Goal: Task Accomplishment & Management: Complete application form

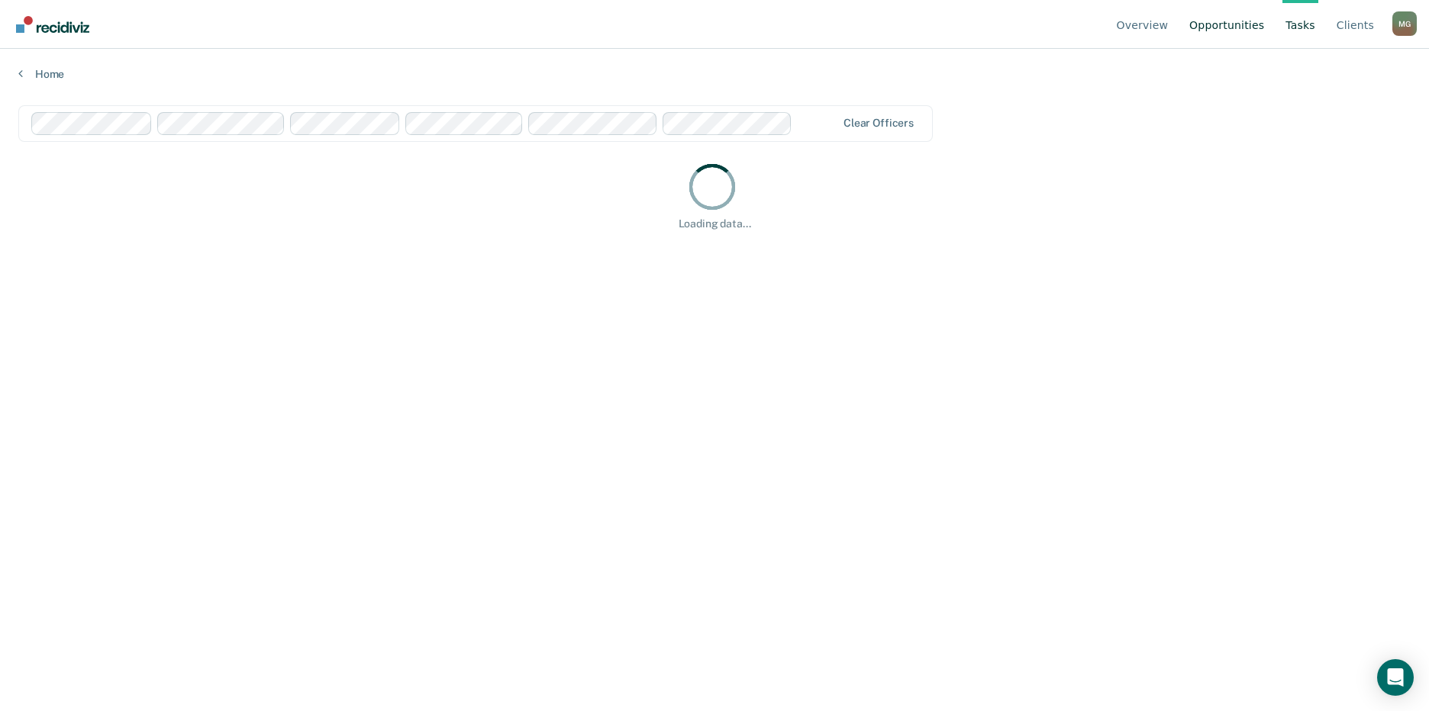
click at [1219, 25] on link "Opportunities" at bounding box center [1226, 24] width 81 height 49
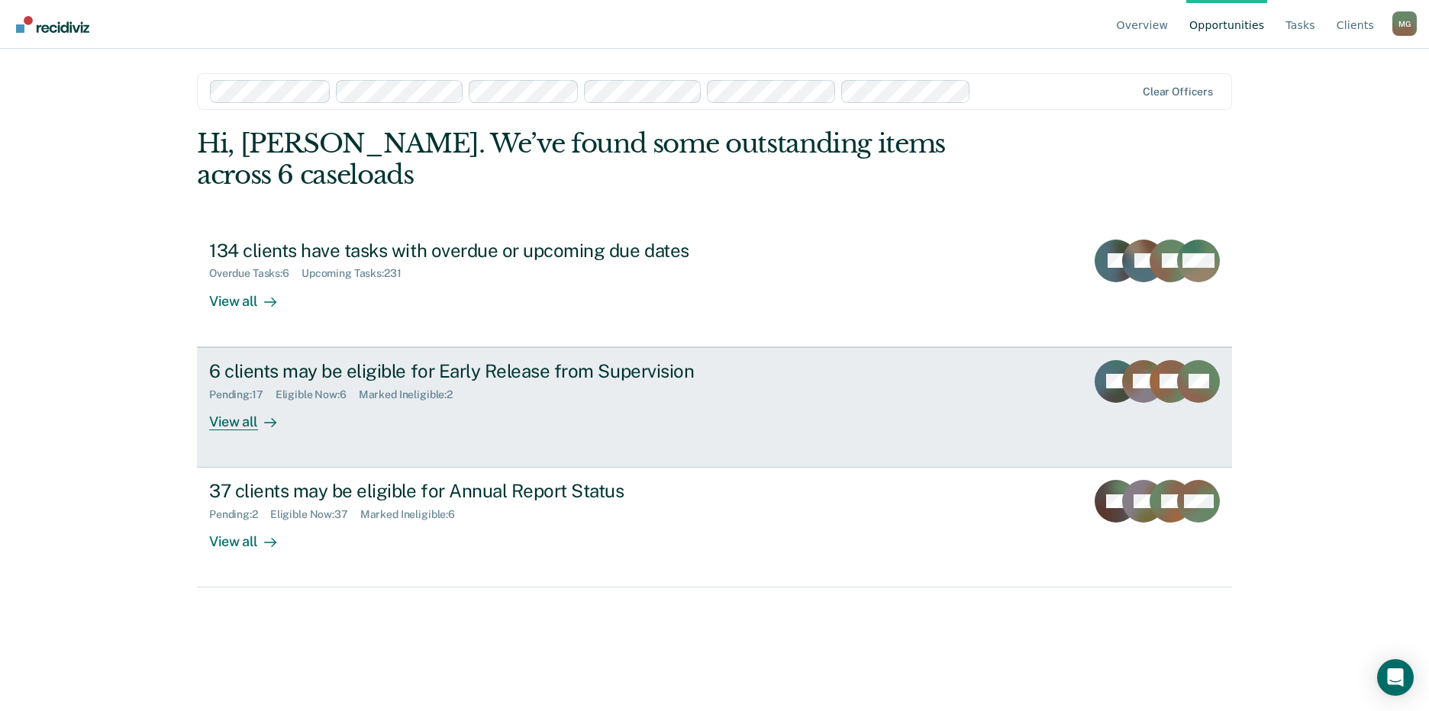
click at [308, 388] on div "Eligible Now : 6" at bounding box center [316, 394] width 83 height 13
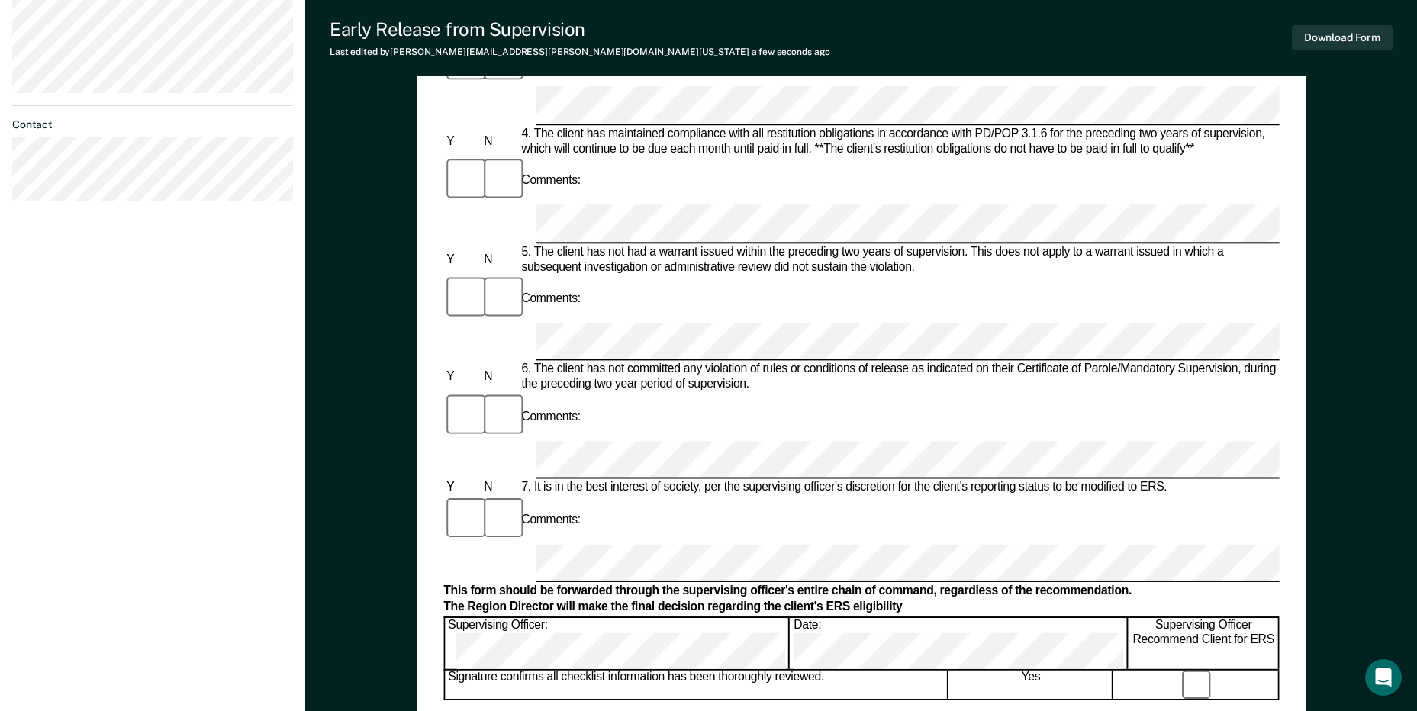
scroll to position [542, 0]
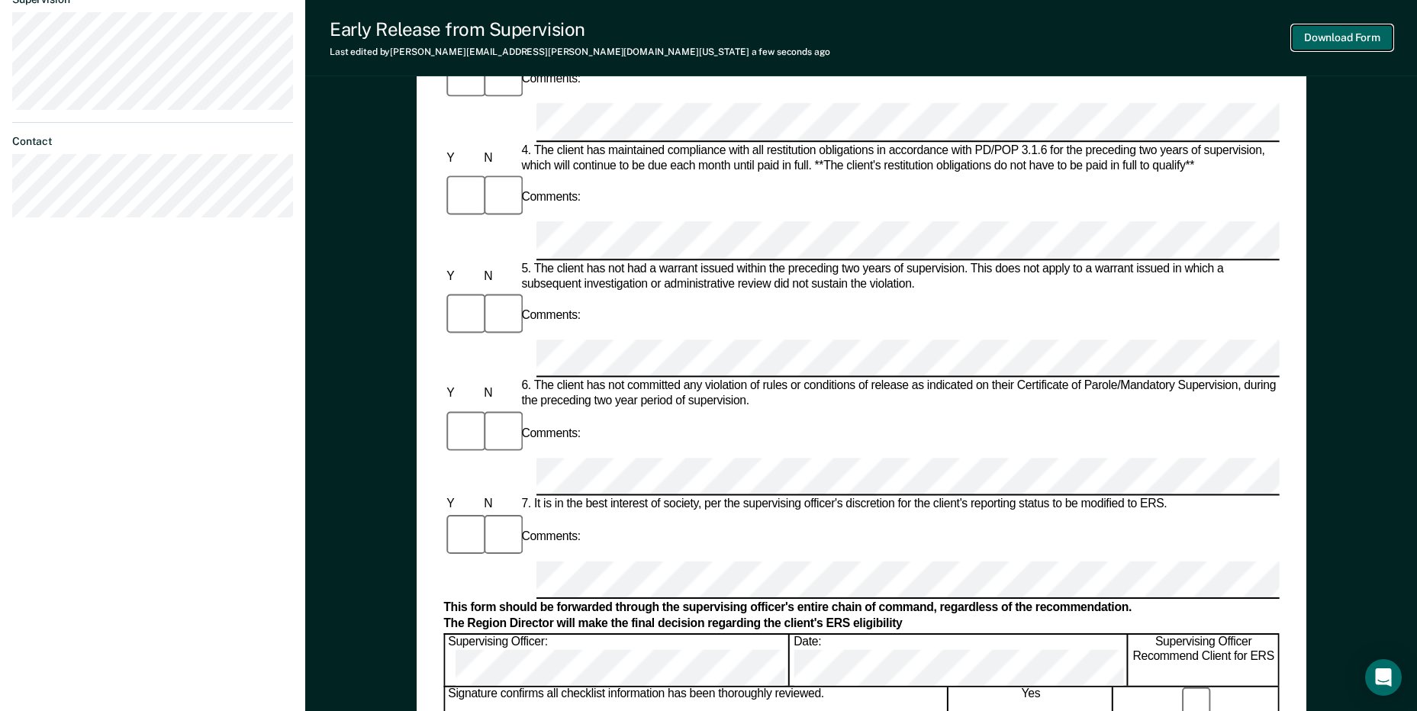
click at [1356, 34] on button "Download Form" at bounding box center [1342, 37] width 101 height 25
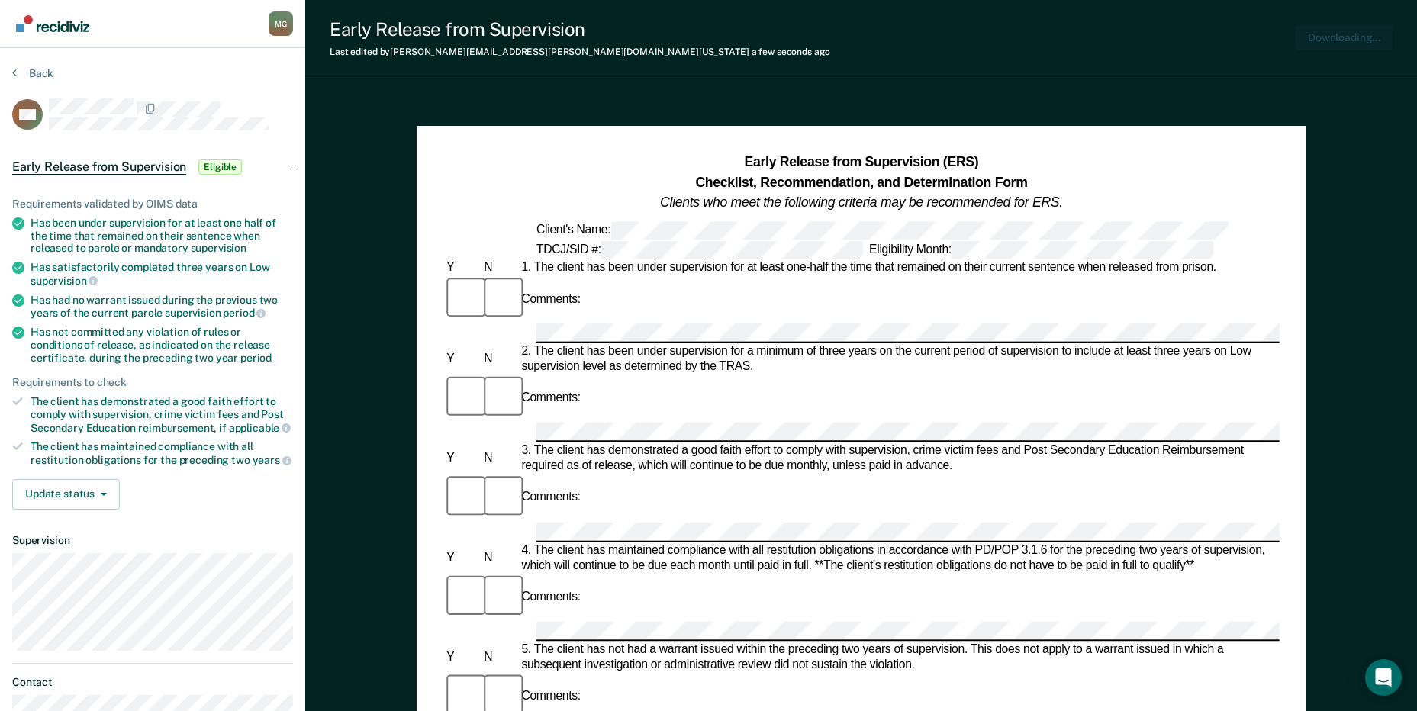
scroll to position [0, 0]
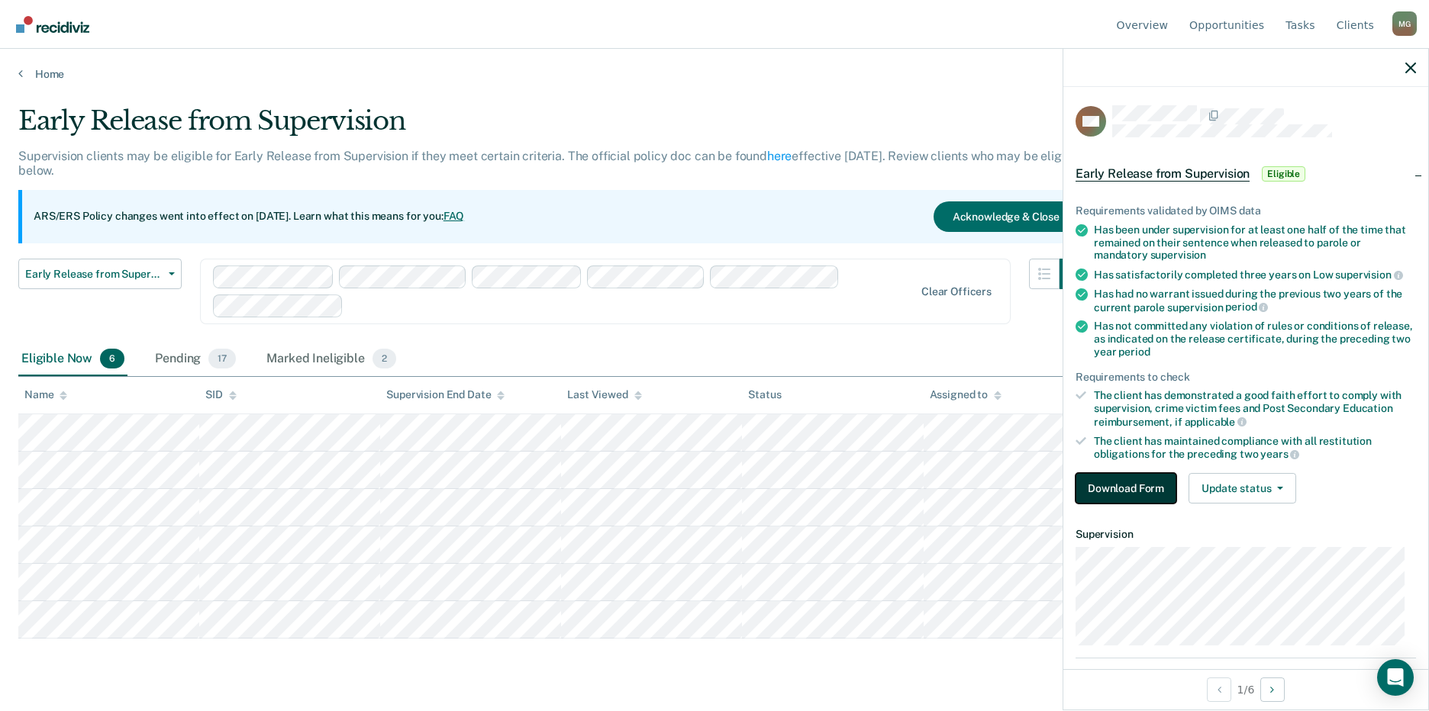
click at [1137, 485] on button "Download Form" at bounding box center [1125, 488] width 101 height 31
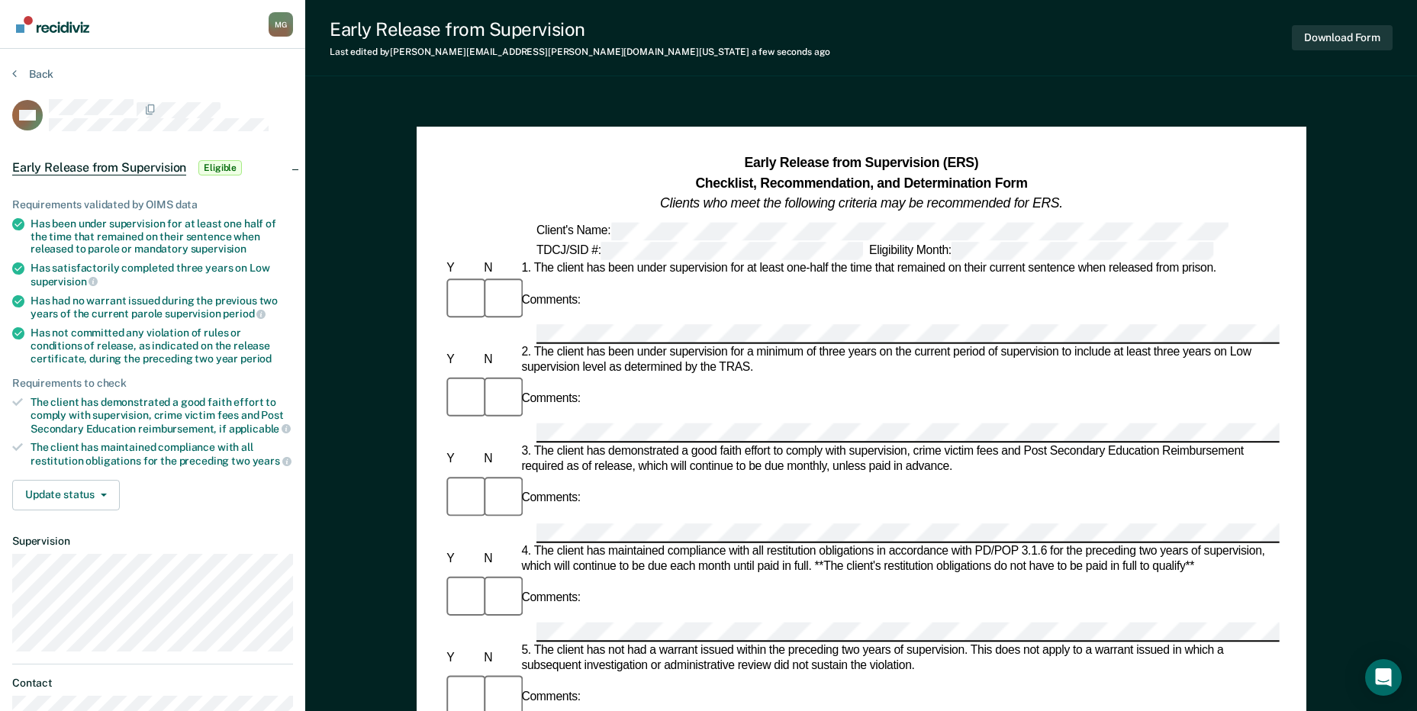
scroll to position [76, 0]
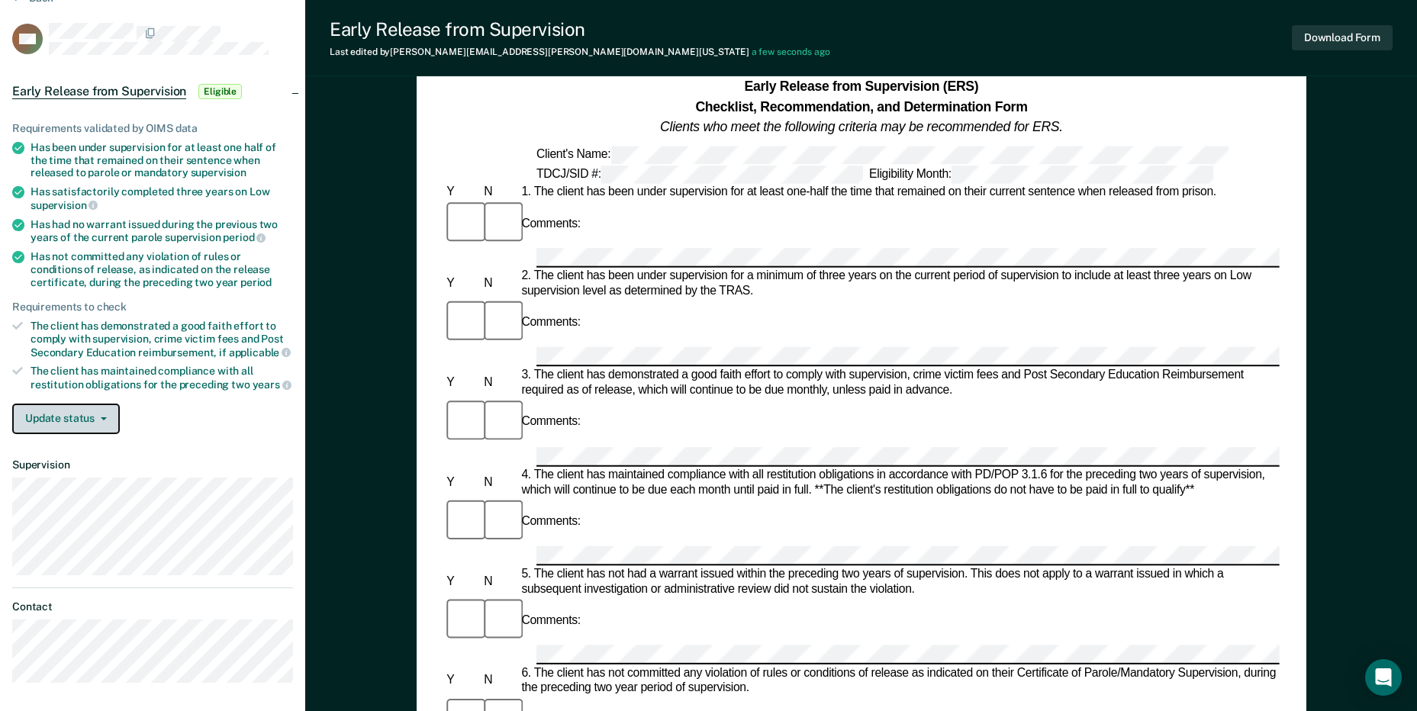
click at [111, 421] on button "Update status" at bounding box center [66, 419] width 108 height 31
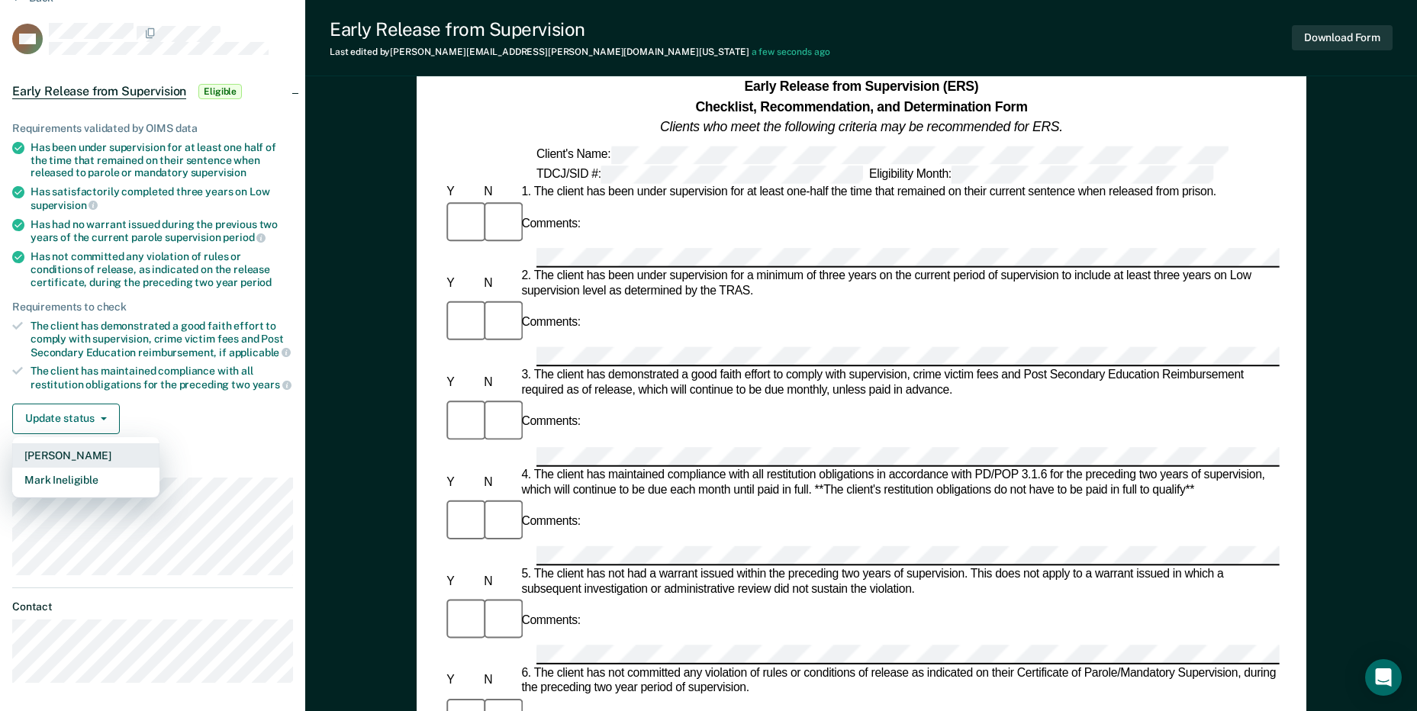
click at [101, 449] on button "[PERSON_NAME]" at bounding box center [85, 455] width 147 height 24
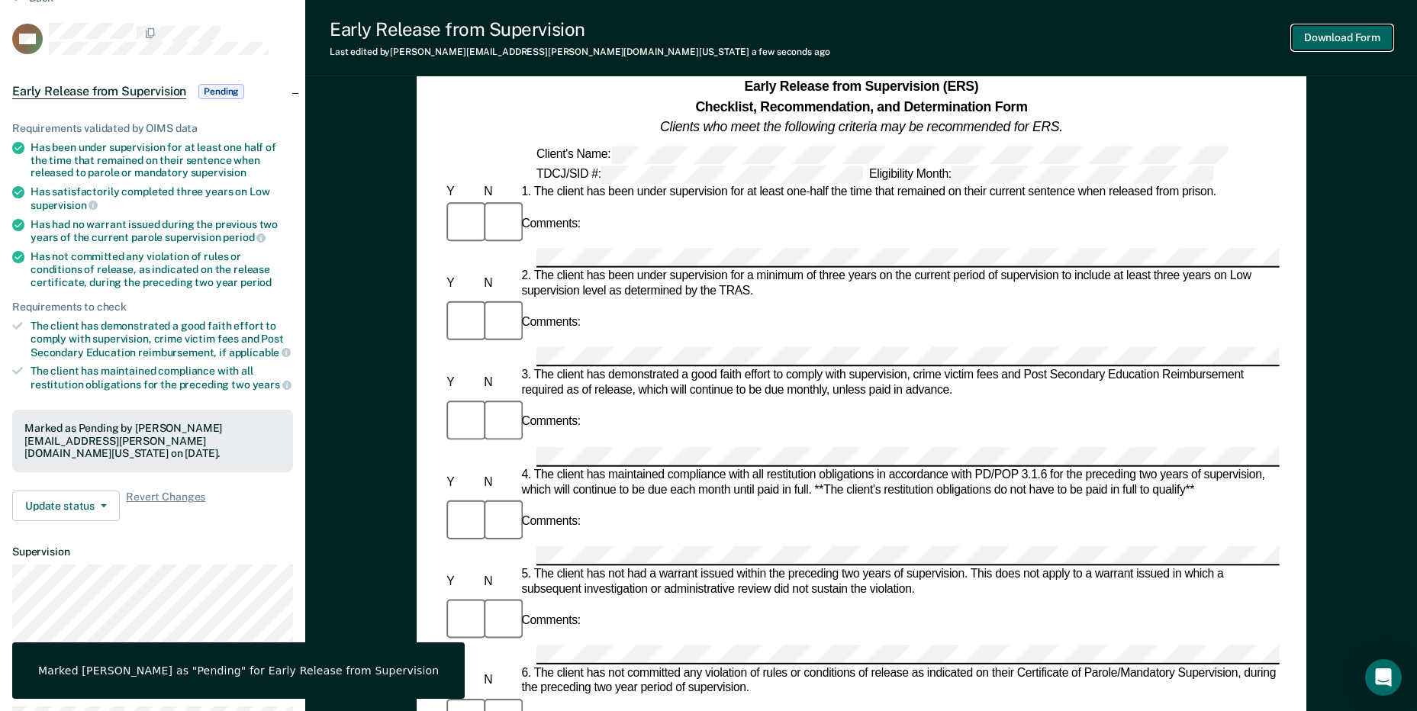
click at [1345, 49] on button "Download Form" at bounding box center [1342, 37] width 101 height 25
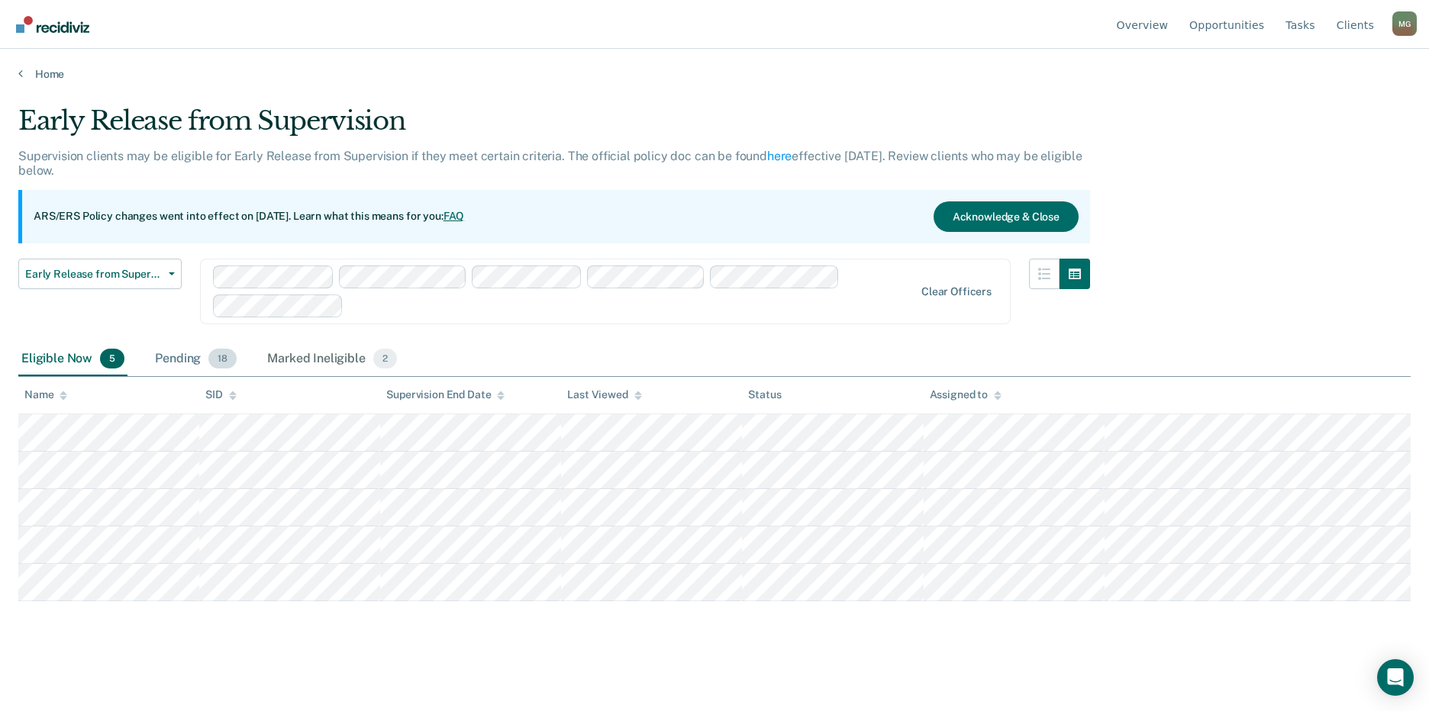
click at [208, 362] on span "18" at bounding box center [222, 359] width 28 height 20
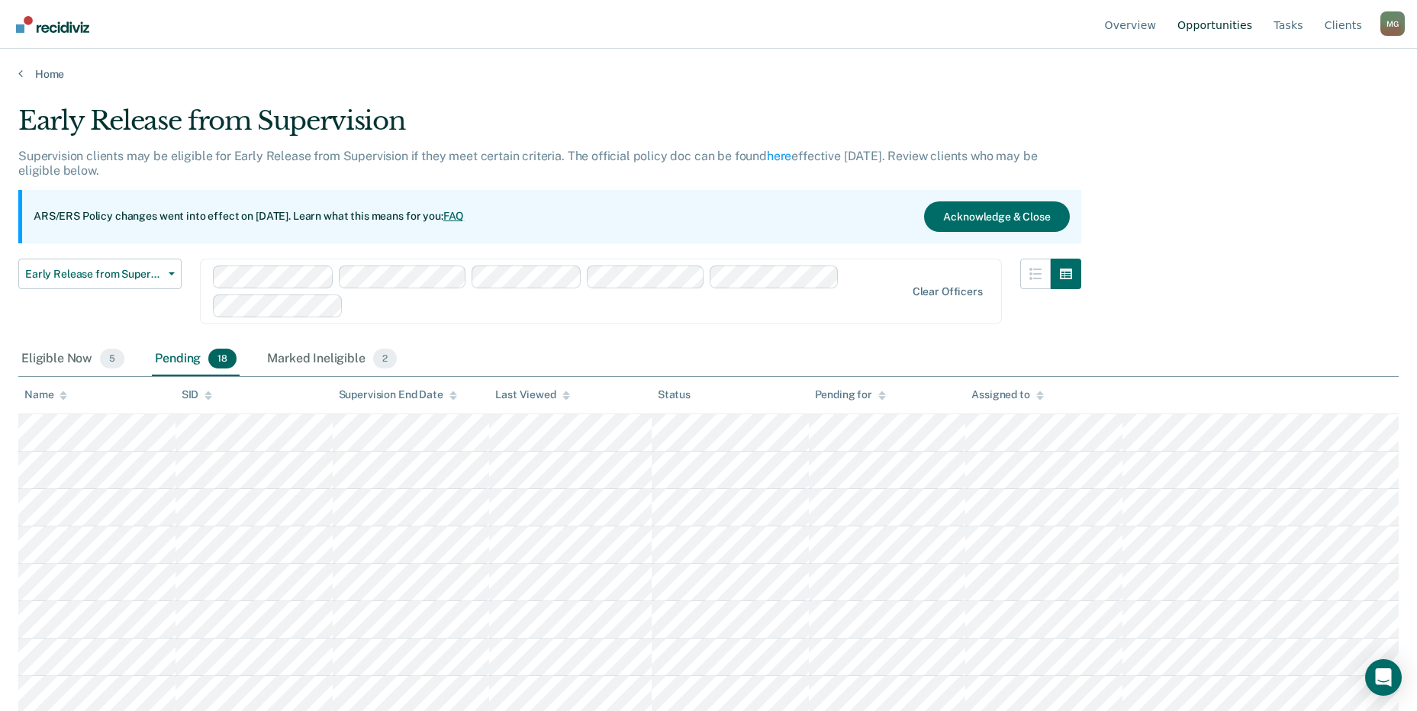
click at [1235, 19] on link "Opportunities" at bounding box center [1214, 24] width 81 height 49
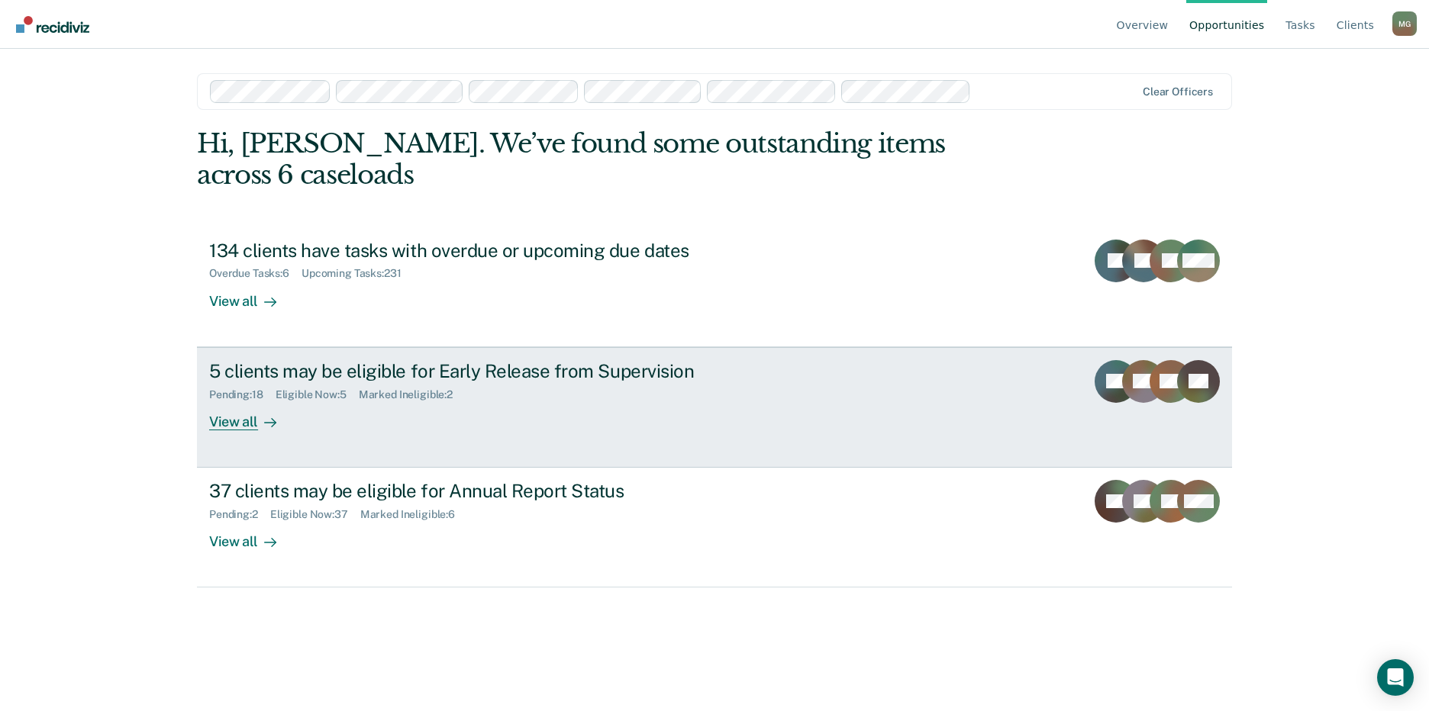
click at [273, 382] on div "Pending : 18 Eligible Now : 5 Marked Ineligible : 2" at bounding box center [477, 391] width 536 height 19
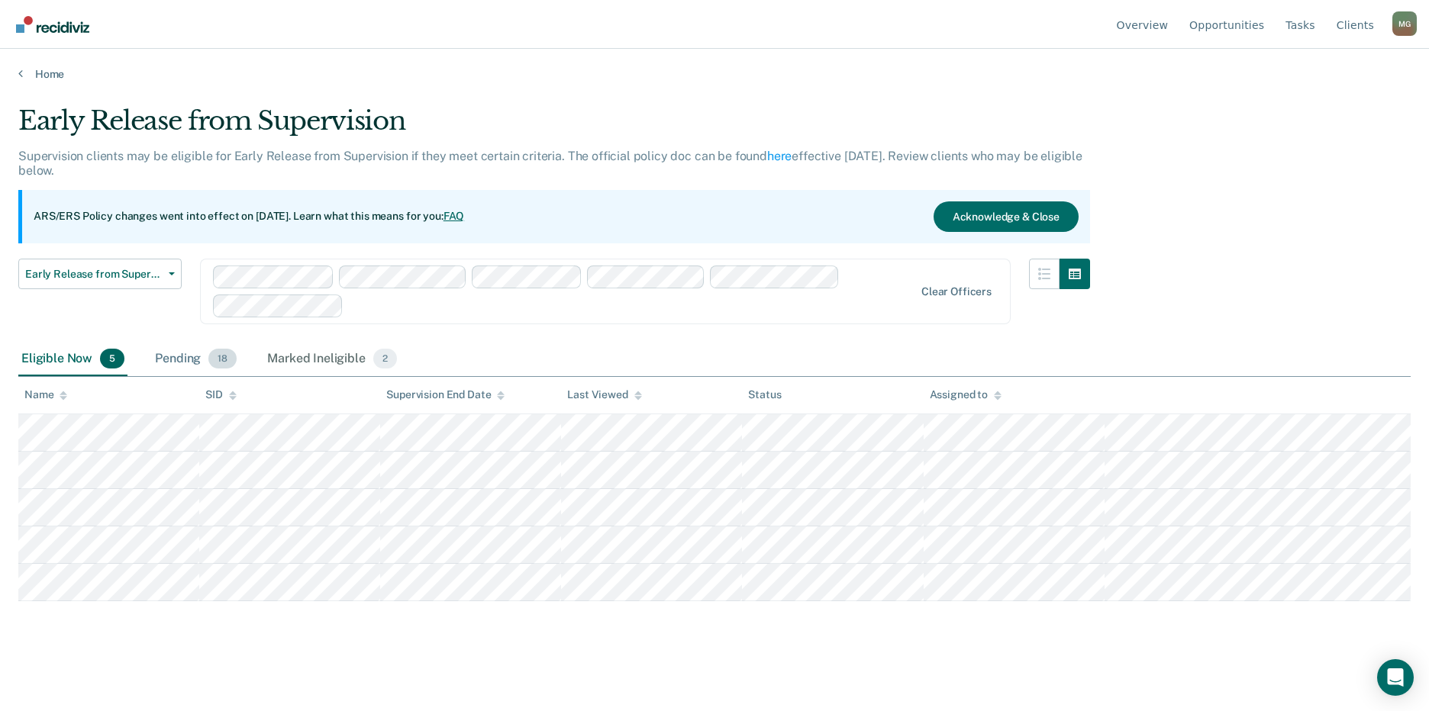
click at [190, 359] on div "Pending 18" at bounding box center [196, 360] width 88 height 34
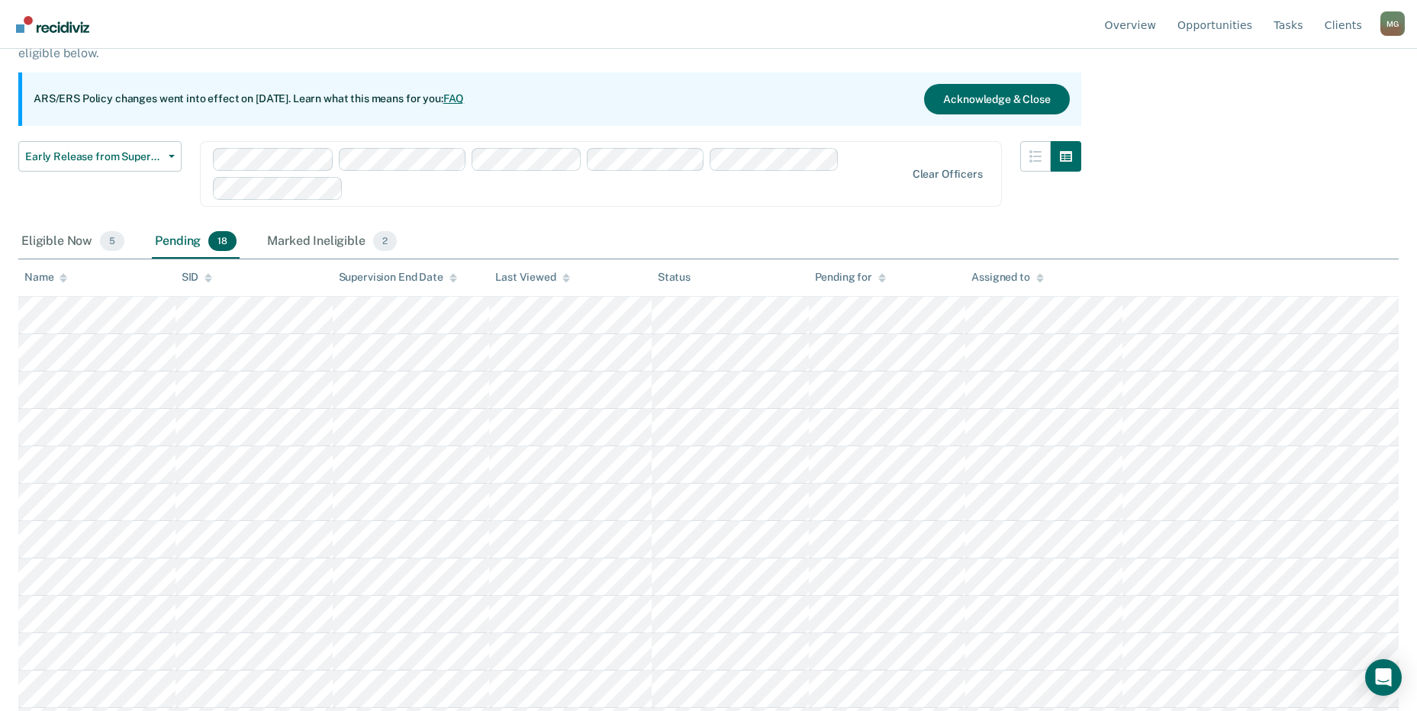
scroll to position [153, 0]
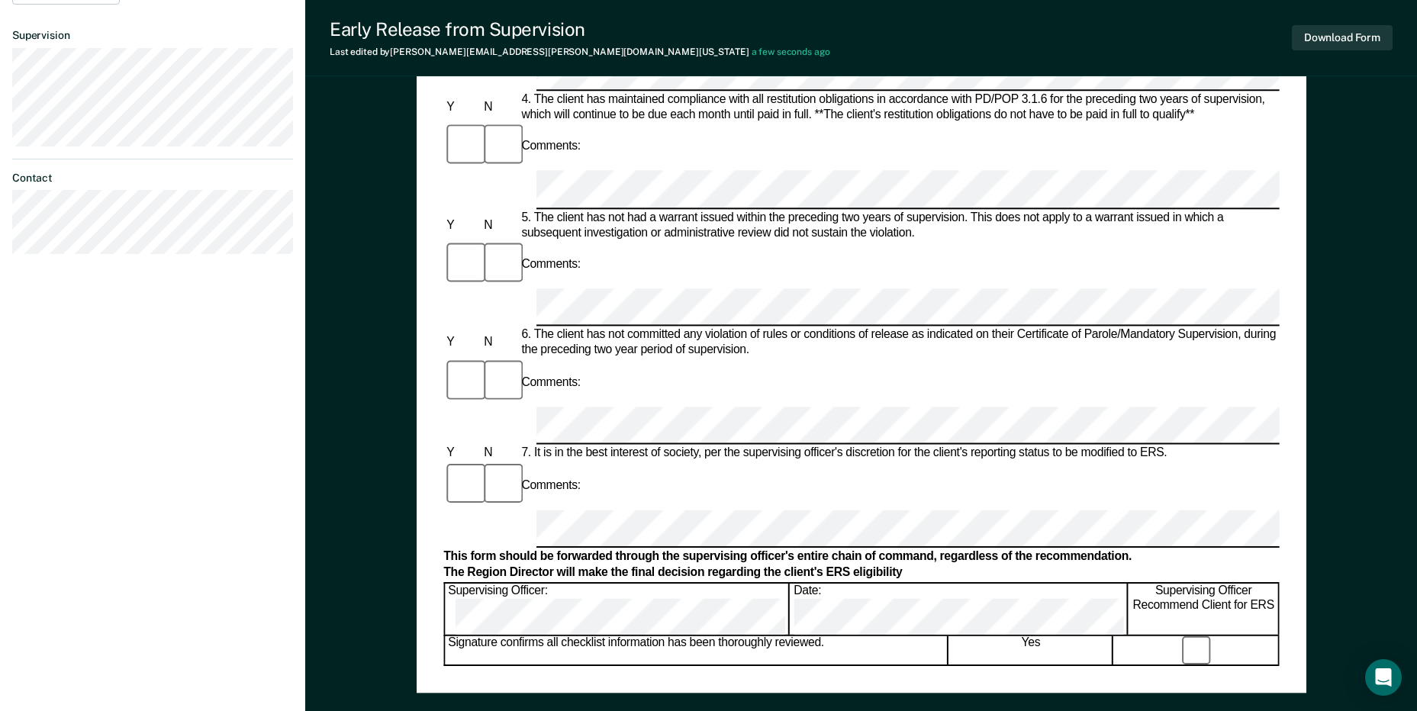
scroll to position [687, 0]
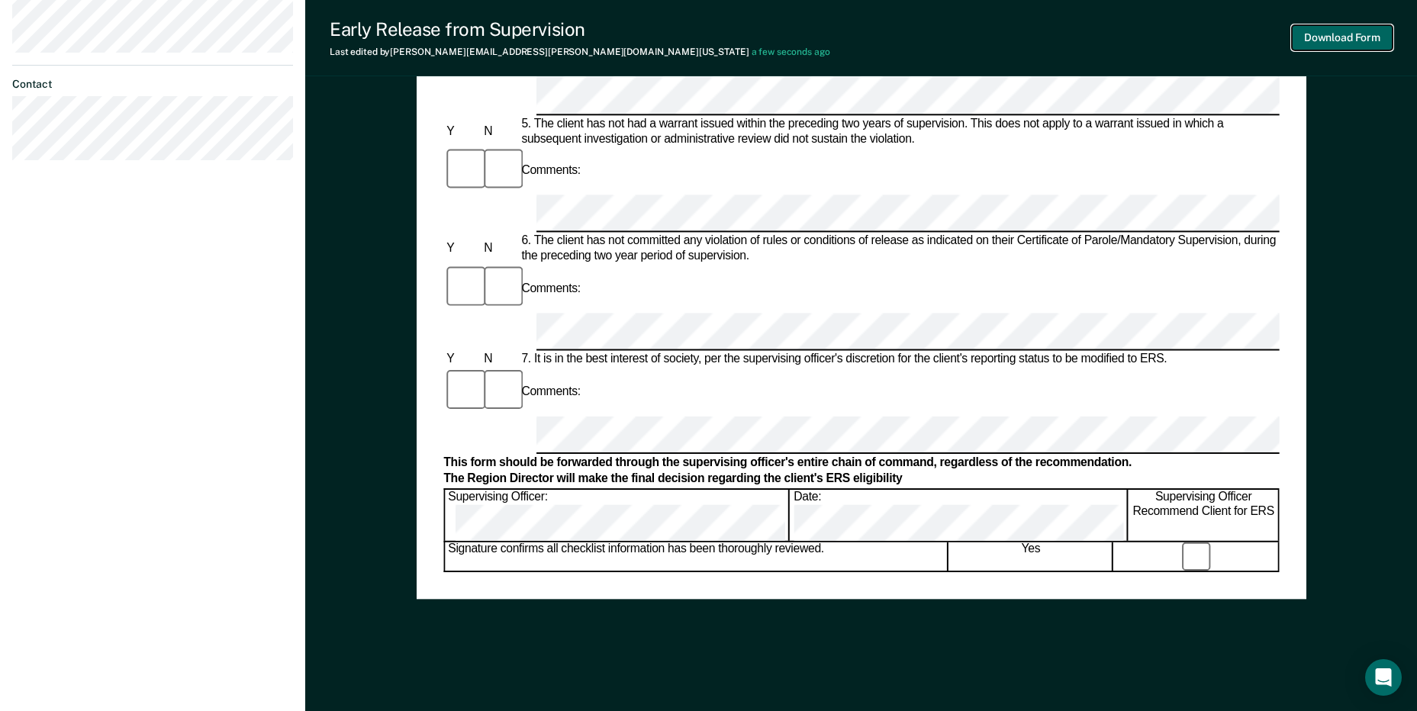
click at [1363, 44] on button "Download Form" at bounding box center [1342, 37] width 101 height 25
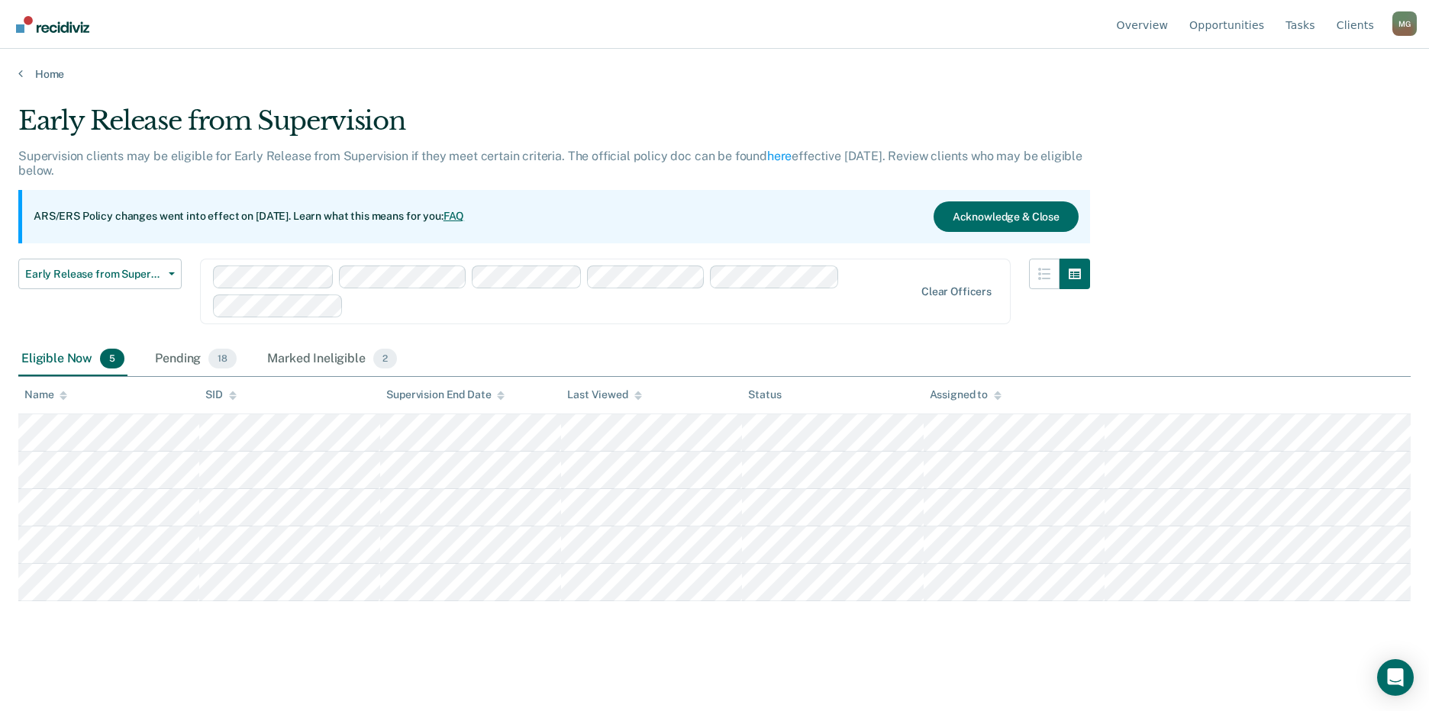
click at [69, 362] on div "Eligible Now 5" at bounding box center [72, 360] width 109 height 34
click at [1267, 26] on link "Opportunities" at bounding box center [1226, 24] width 81 height 49
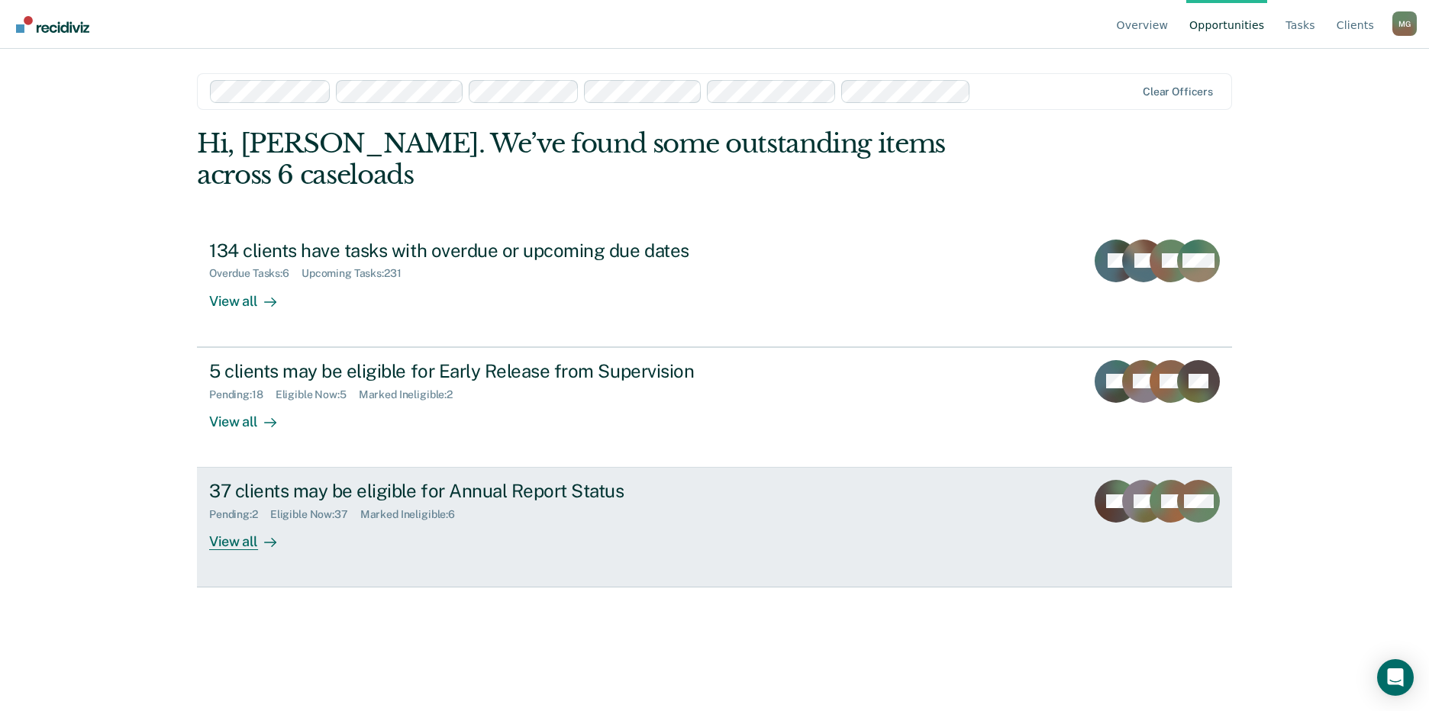
click at [316, 480] on div "37 clients may be eligible for Annual Report Status" at bounding box center [477, 491] width 536 height 22
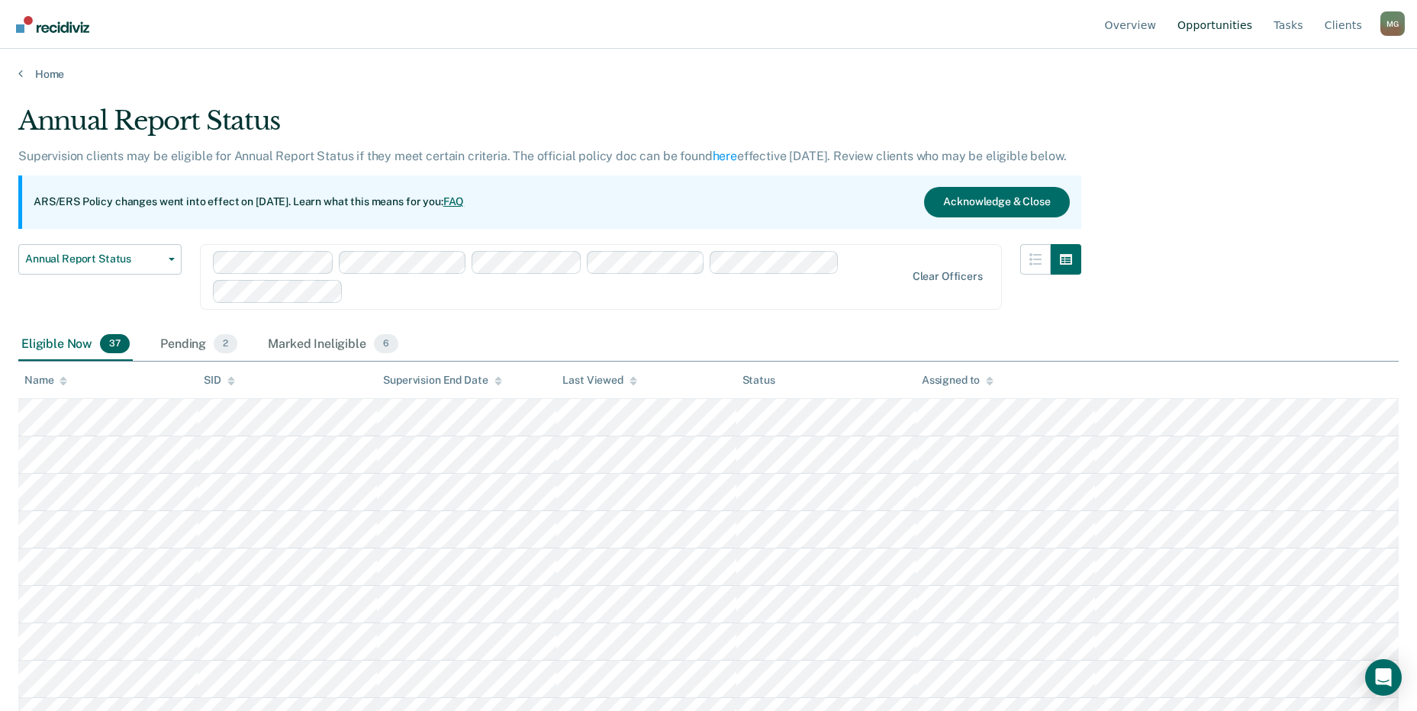
click at [1248, 26] on link "Opportunities" at bounding box center [1214, 24] width 81 height 49
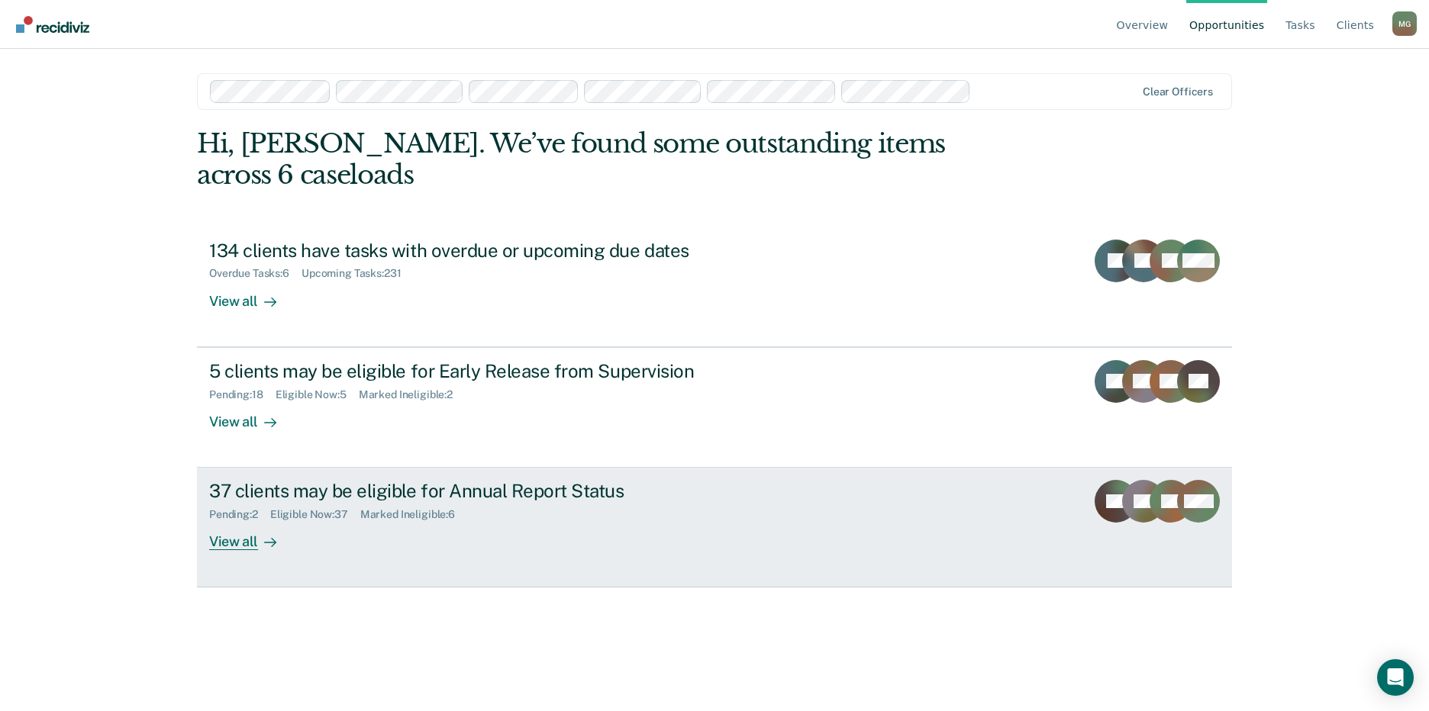
click at [281, 502] on div "Pending : 2 Eligible Now : 37 Marked Ineligible : 6" at bounding box center [477, 511] width 536 height 19
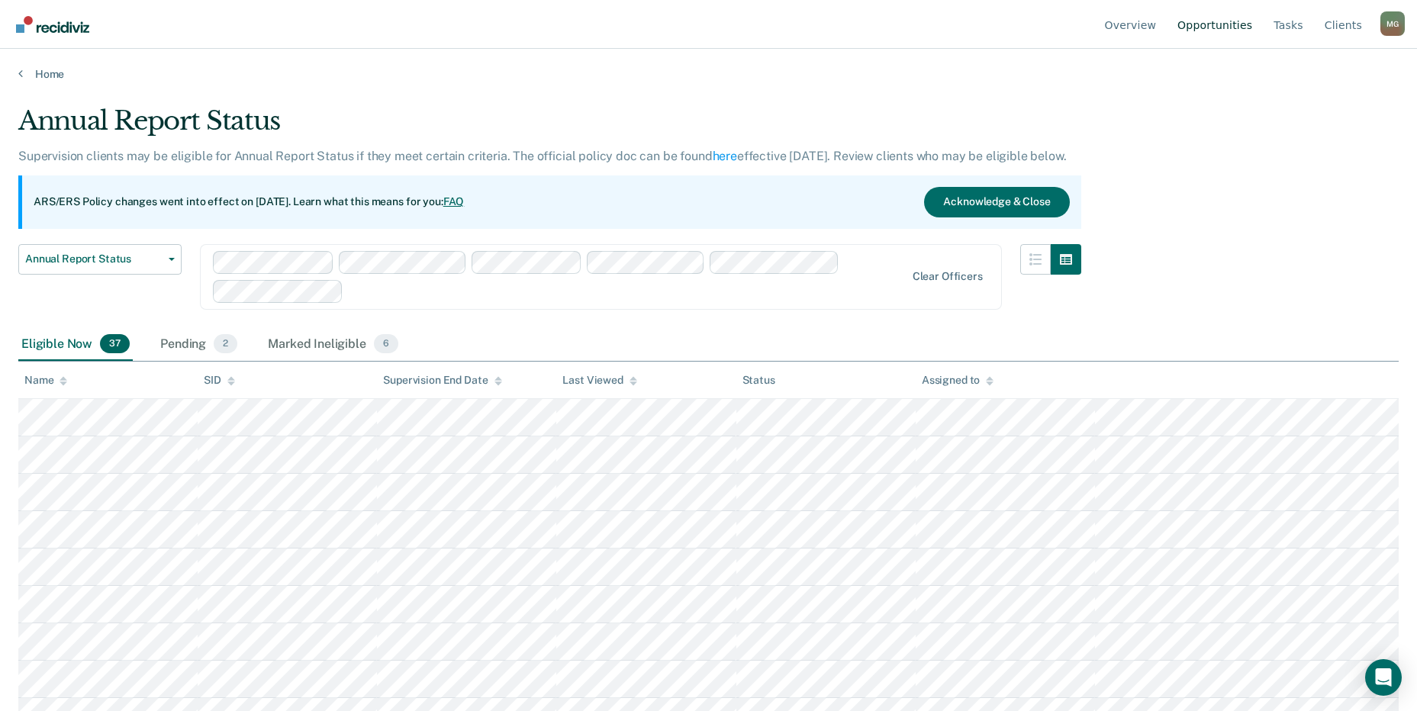
click at [1229, 21] on link "Opportunities" at bounding box center [1214, 24] width 81 height 49
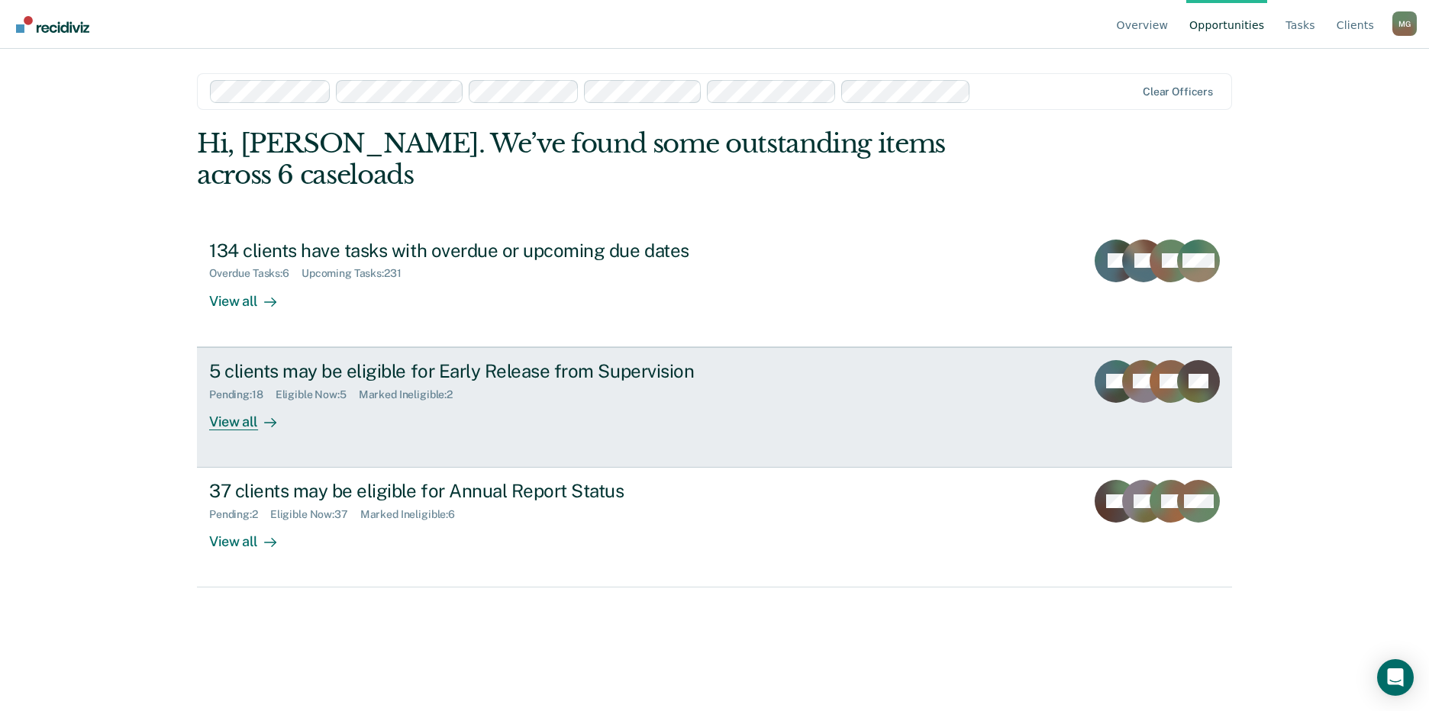
click at [304, 382] on div "Pending : 18 Eligible Now : 5 Marked Ineligible : 2" at bounding box center [477, 391] width 536 height 19
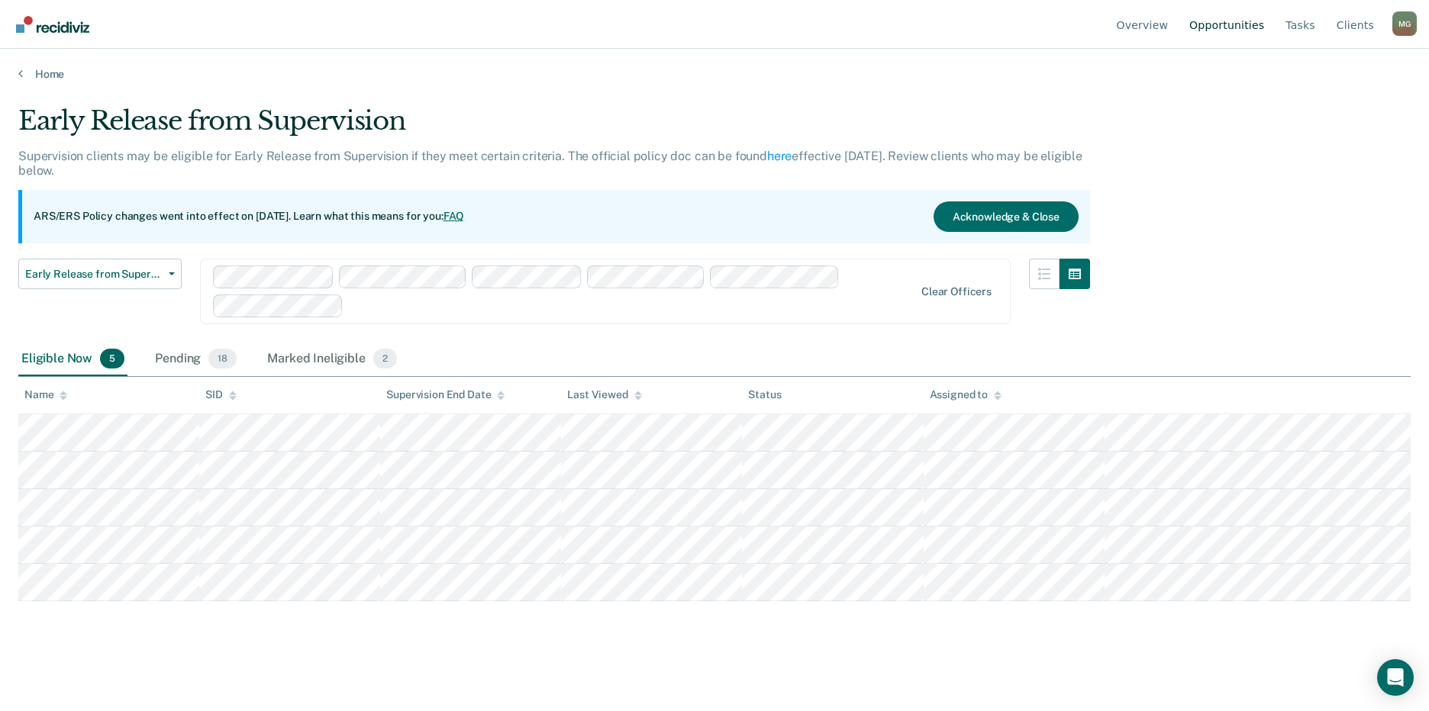
click at [1241, 17] on link "Opportunities" at bounding box center [1226, 24] width 81 height 49
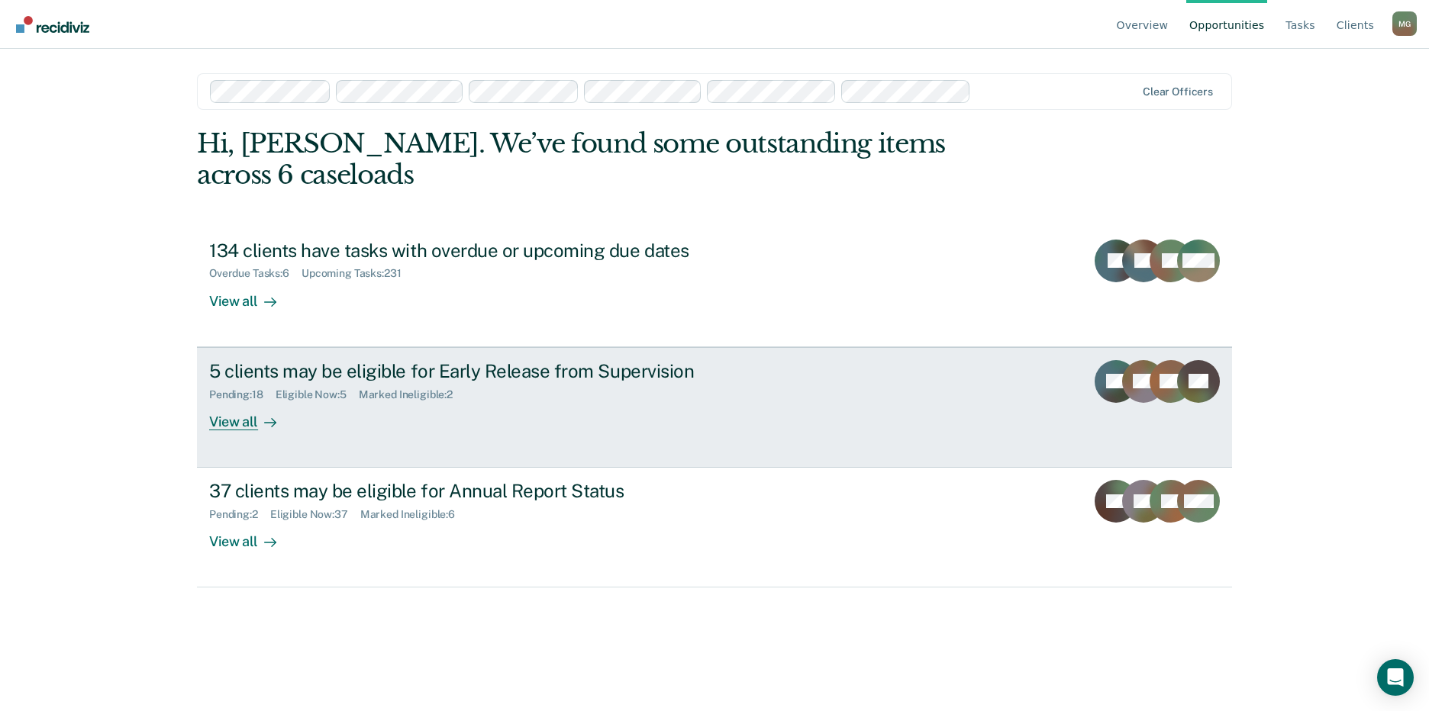
click at [314, 382] on div "Pending : 18 Eligible Now : 5 Marked Ineligible : 2" at bounding box center [477, 391] width 536 height 19
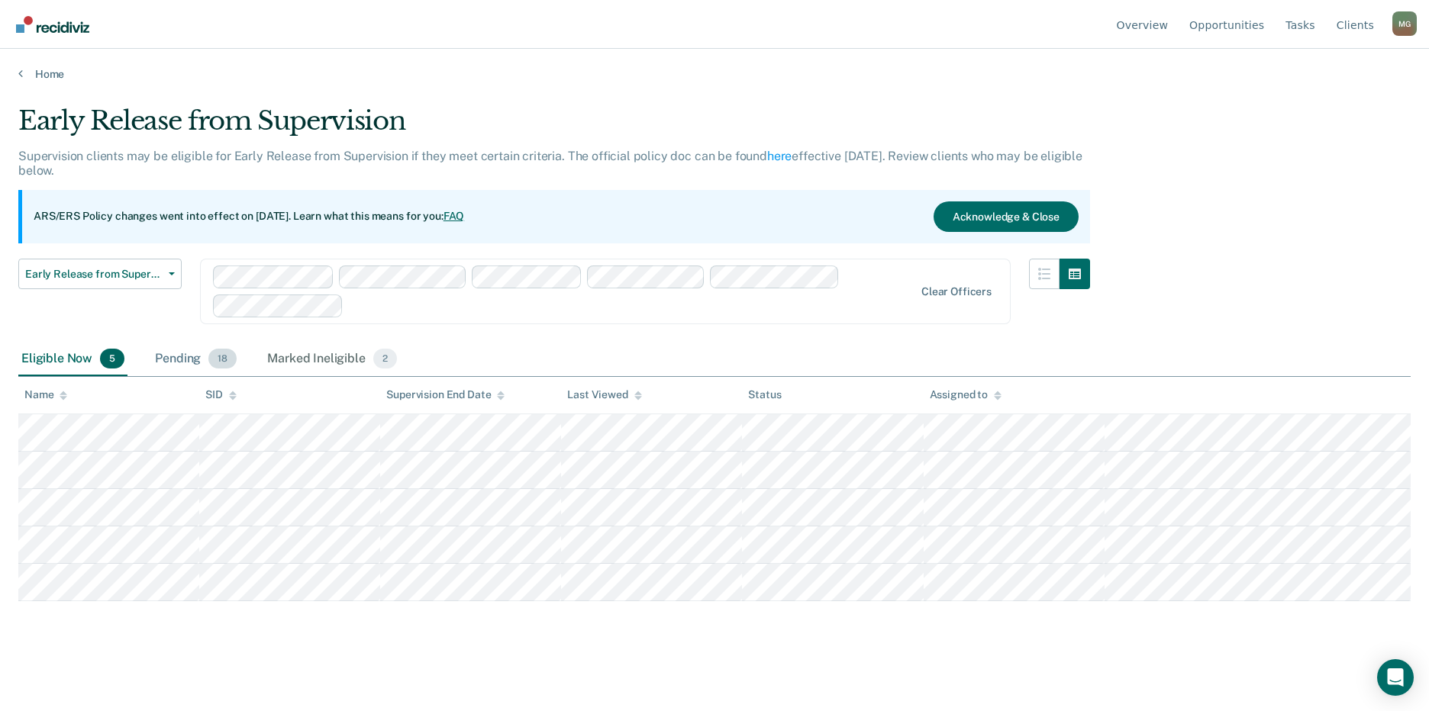
click at [195, 362] on div "Pending 18" at bounding box center [196, 360] width 88 height 34
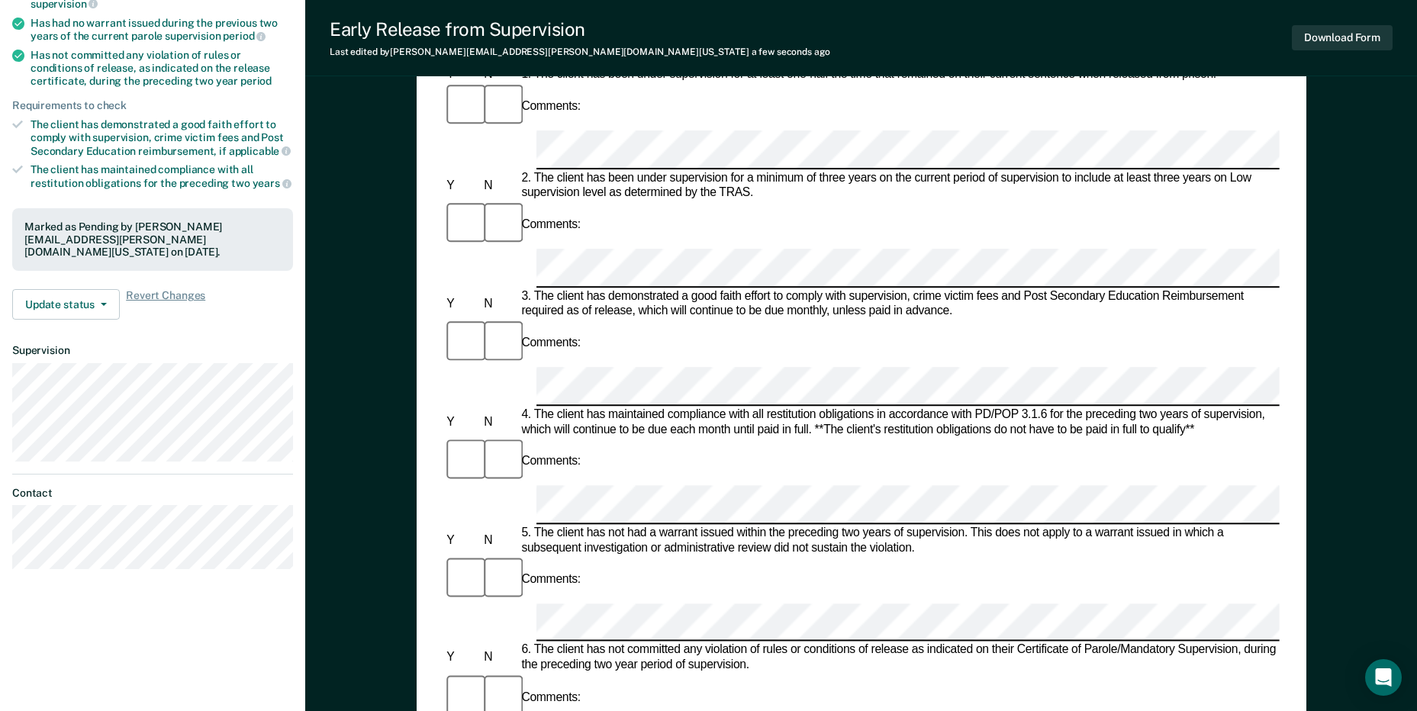
scroll to position [305, 0]
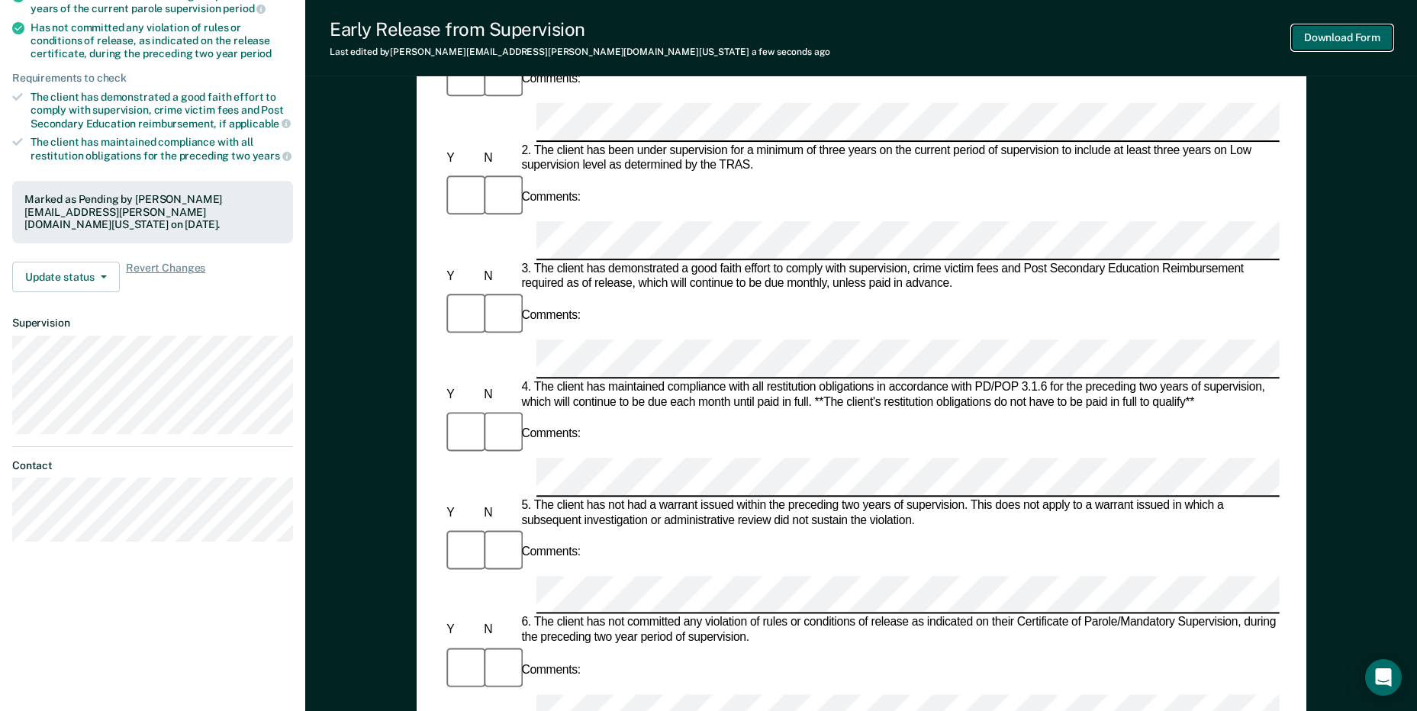
click at [1355, 37] on button "Download Form" at bounding box center [1342, 37] width 101 height 25
